Goal: Task Accomplishment & Management: Use online tool/utility

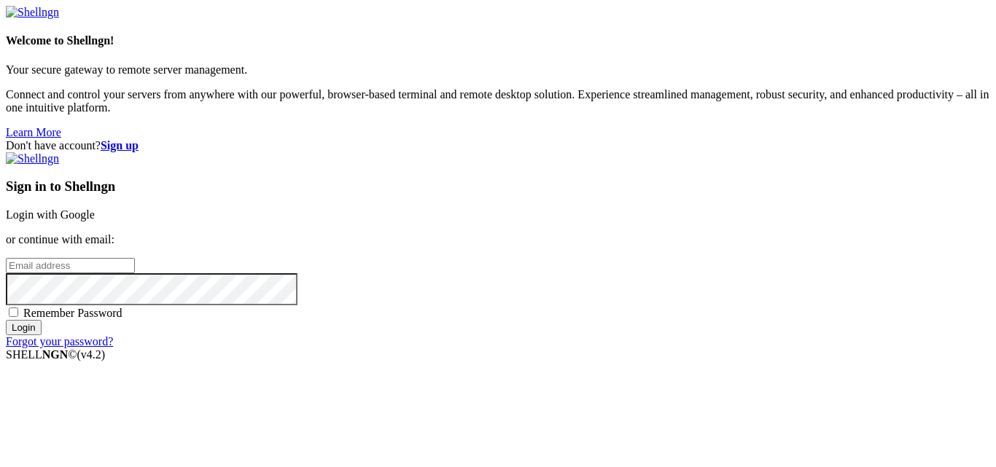
click at [95, 208] on link "Login with Google" at bounding box center [50, 214] width 89 height 12
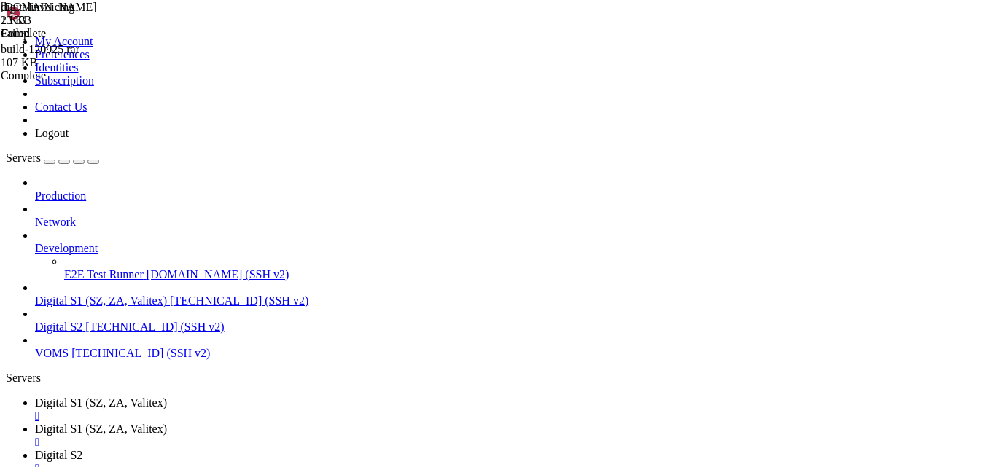
scroll to position [211, 0]
click at [82, 449] on span "Digital S2" at bounding box center [58, 455] width 47 height 12
click at [146, 40] on div "[DOMAIN_NAME] 13 KB Failed" at bounding box center [74, 20] width 146 height 39
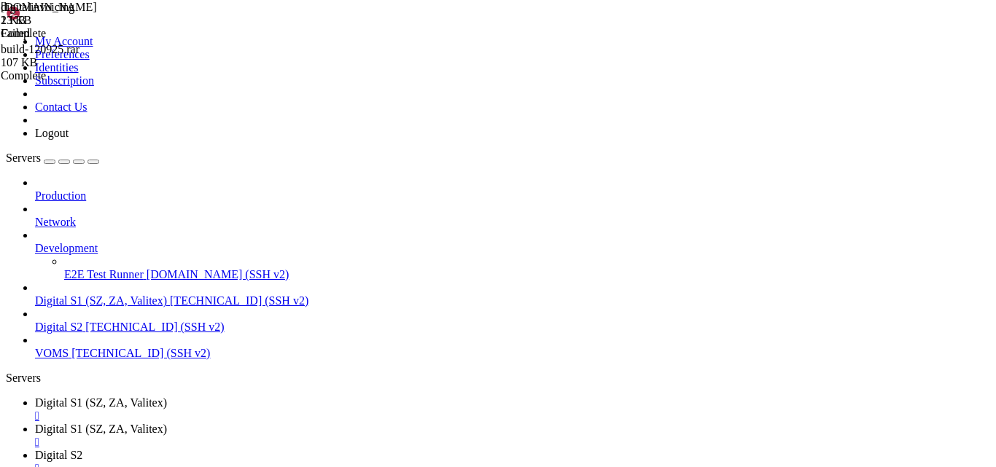
click at [89, 321] on span "[TECHNICAL_ID] (SSH v2)" at bounding box center [154, 327] width 138 height 12
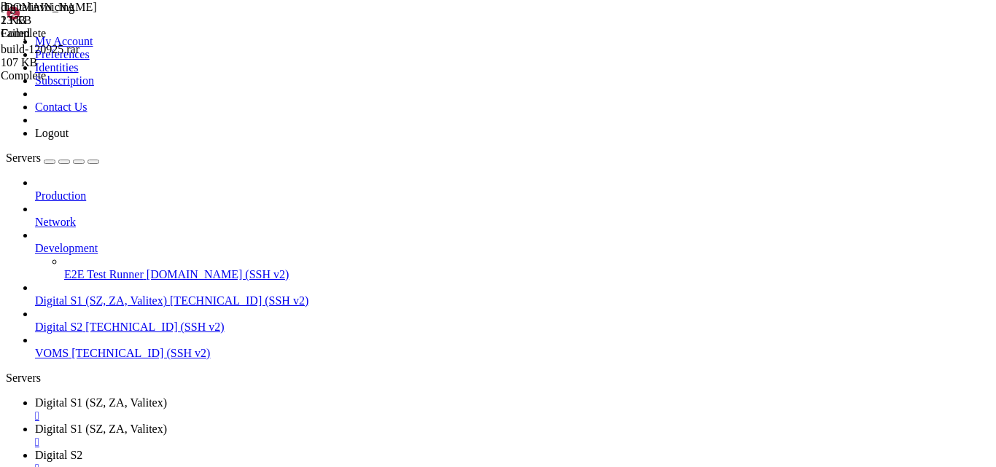
scroll to position [0, 0]
drag, startPoint x: 620, startPoint y: 15, endPoint x: 504, endPoint y: 20, distance: 115.3
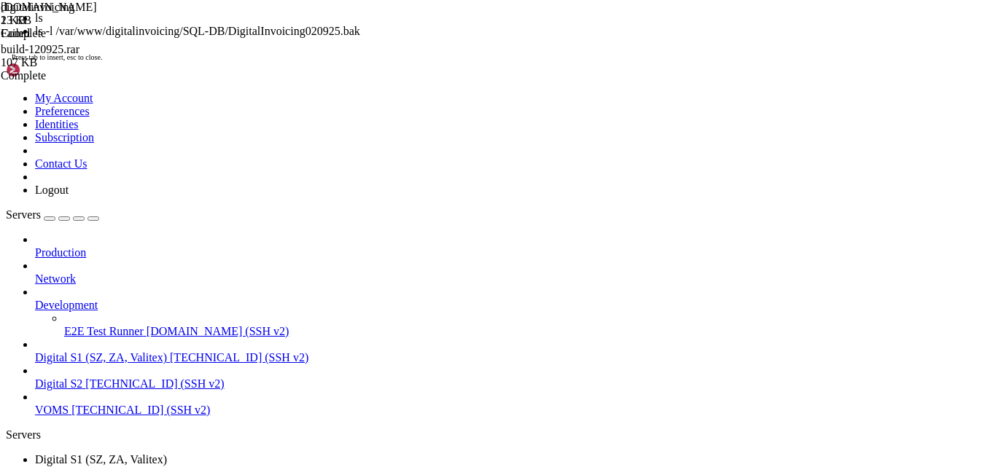
scroll to position [198, 0]
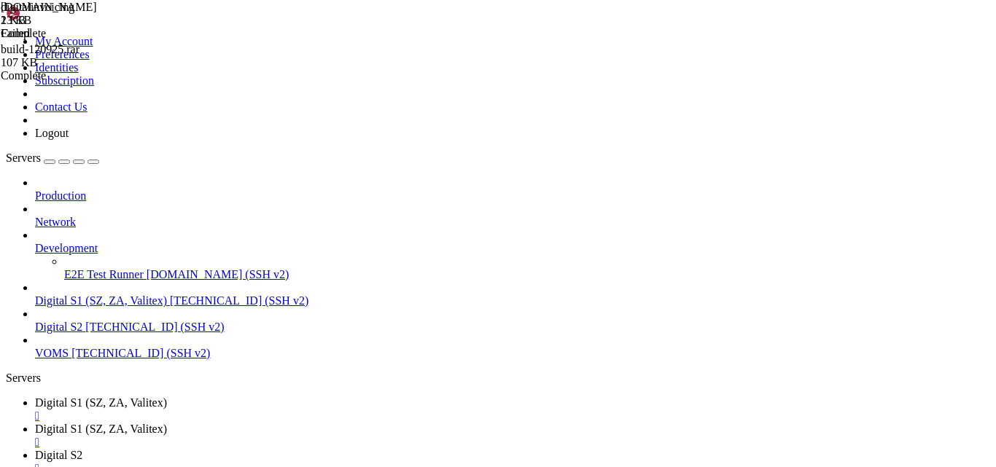
click at [95, 360] on div "Production Network Development E2E Test Runner [DOMAIN_NAME] (SSH v2) Digital S…" at bounding box center [498, 268] width 984 height 184
click at [497, 449] on link "Digital S2 " at bounding box center [512, 462] width 955 height 26
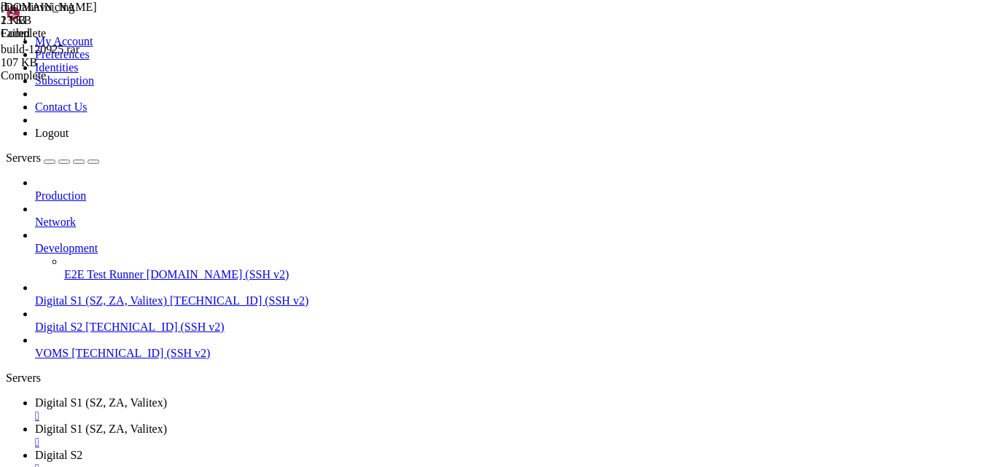
type input "/var/www/digitalInvoicing"
